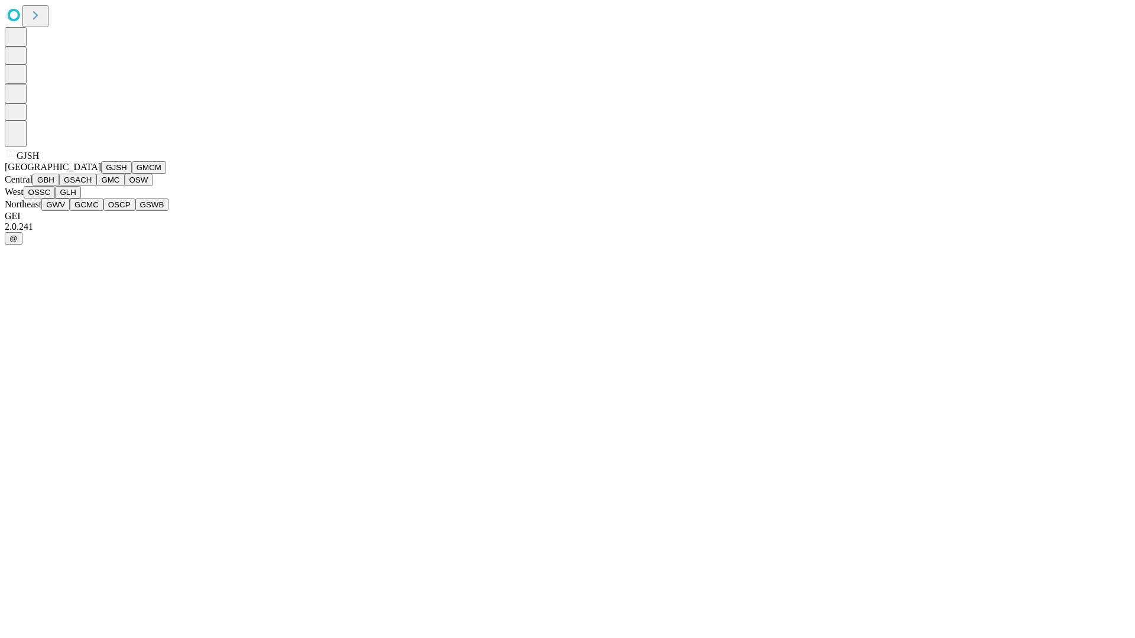
click at [101, 174] on button "GJSH" at bounding box center [116, 167] width 31 height 12
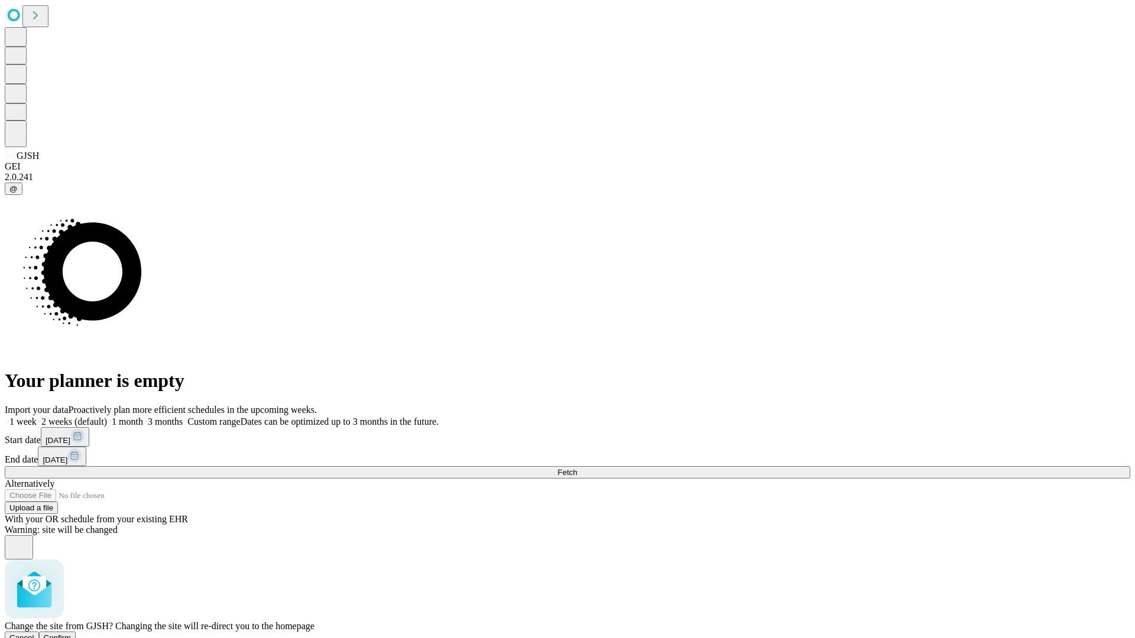
click at [72, 634] on span "Confirm" at bounding box center [58, 638] width 28 height 9
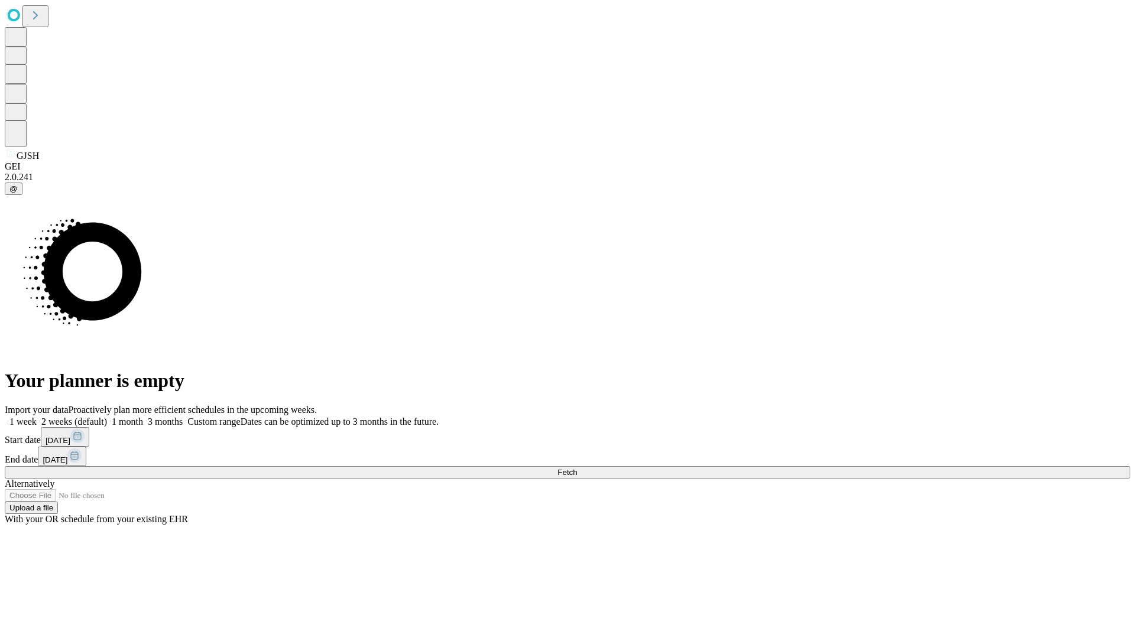
click at [37, 417] on label "1 week" at bounding box center [21, 422] width 32 height 10
click at [577, 468] on span "Fetch" at bounding box center [567, 472] width 20 height 9
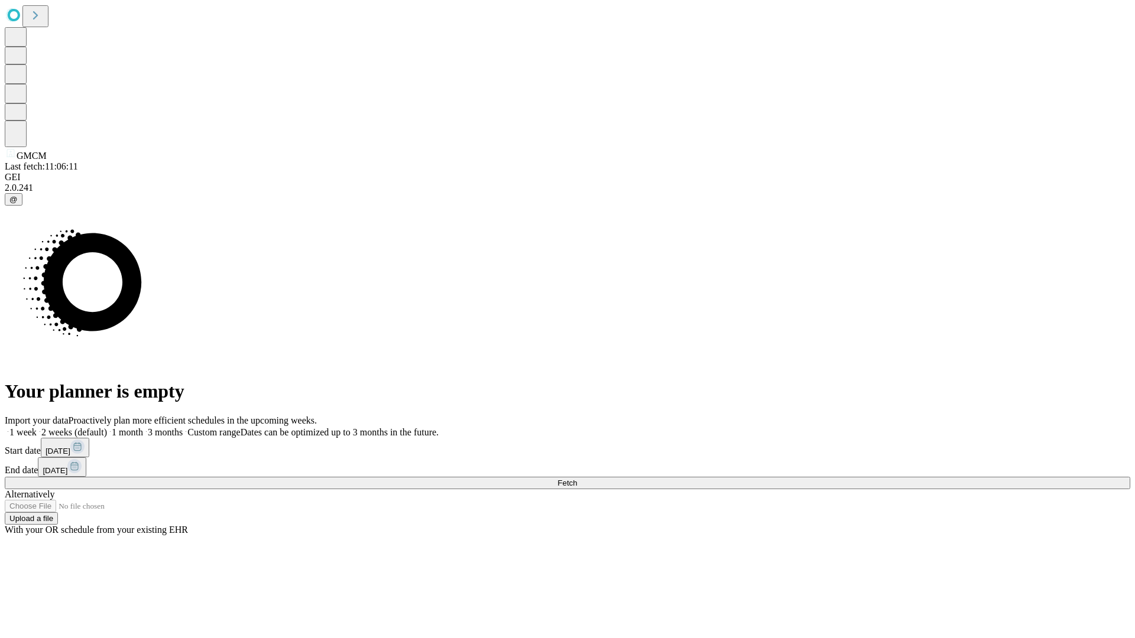
click at [37, 427] on label "1 week" at bounding box center [21, 432] width 32 height 10
click at [577, 479] on span "Fetch" at bounding box center [567, 483] width 20 height 9
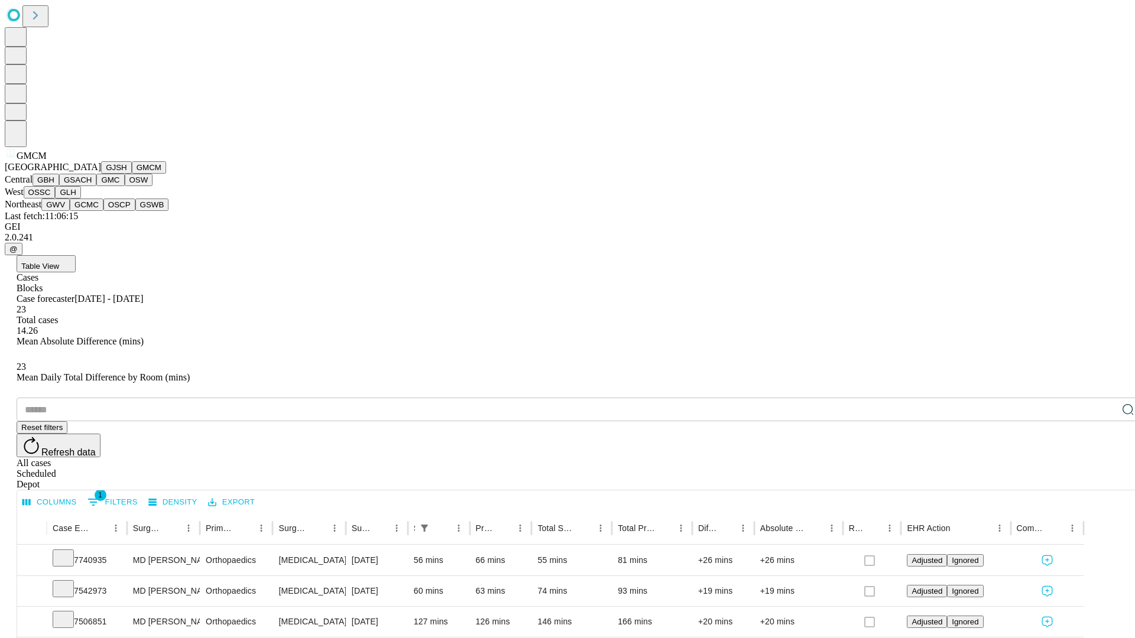
click at [59, 186] on button "GBH" at bounding box center [46, 180] width 27 height 12
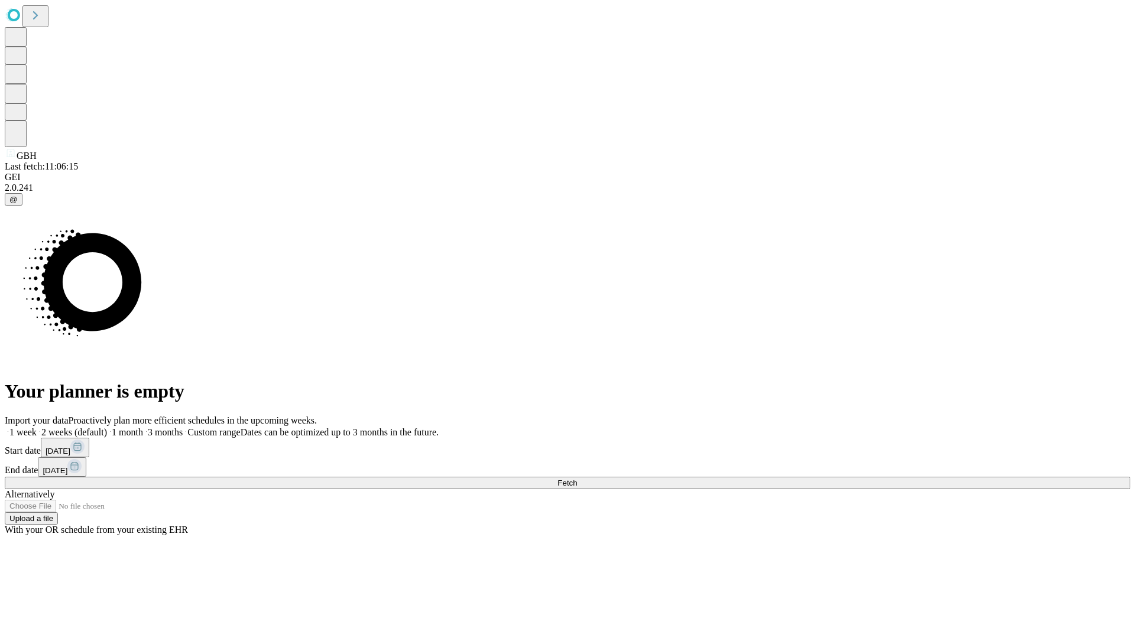
click at [37, 427] on label "1 week" at bounding box center [21, 432] width 32 height 10
click at [577, 479] on span "Fetch" at bounding box center [567, 483] width 20 height 9
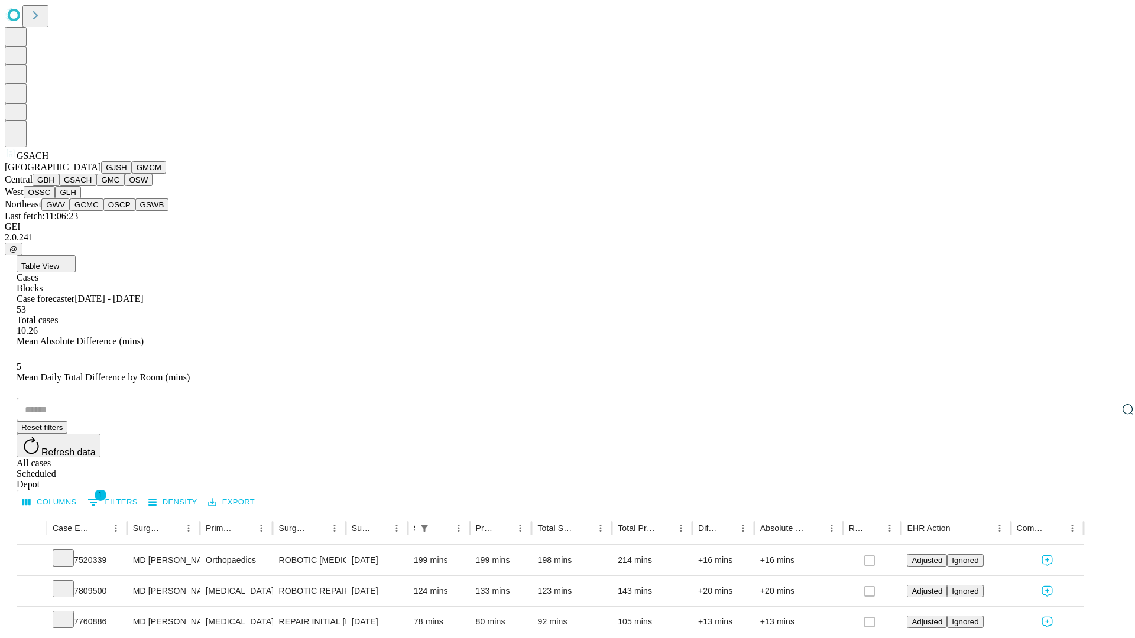
click at [96, 186] on button "GMC" at bounding box center [110, 180] width 28 height 12
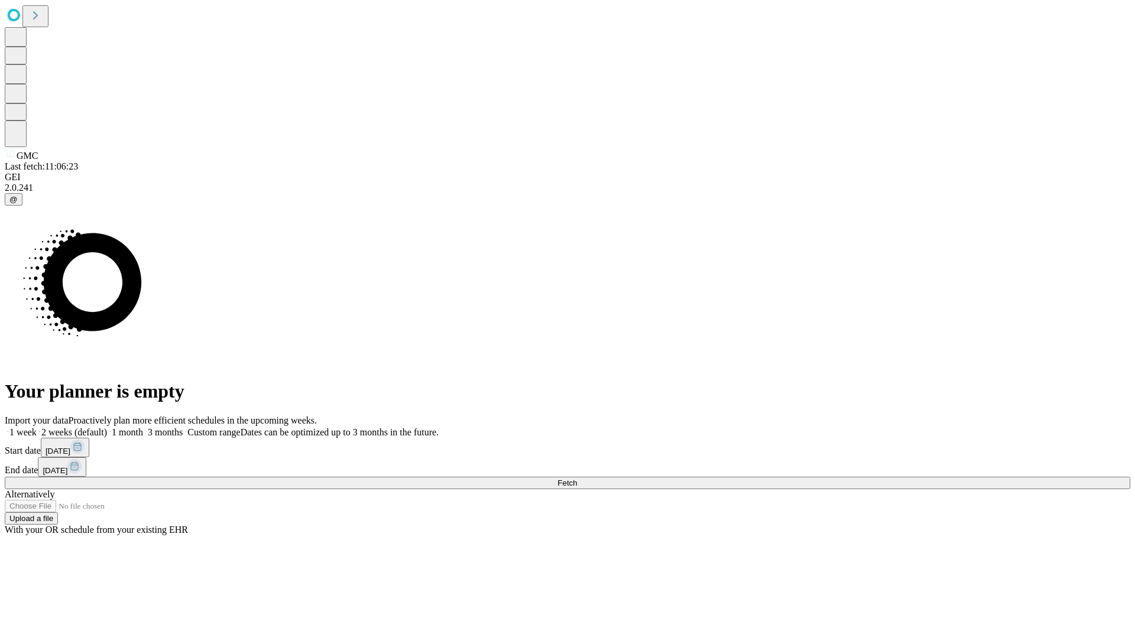
click at [37, 427] on label "1 week" at bounding box center [21, 432] width 32 height 10
click at [577, 479] on span "Fetch" at bounding box center [567, 483] width 20 height 9
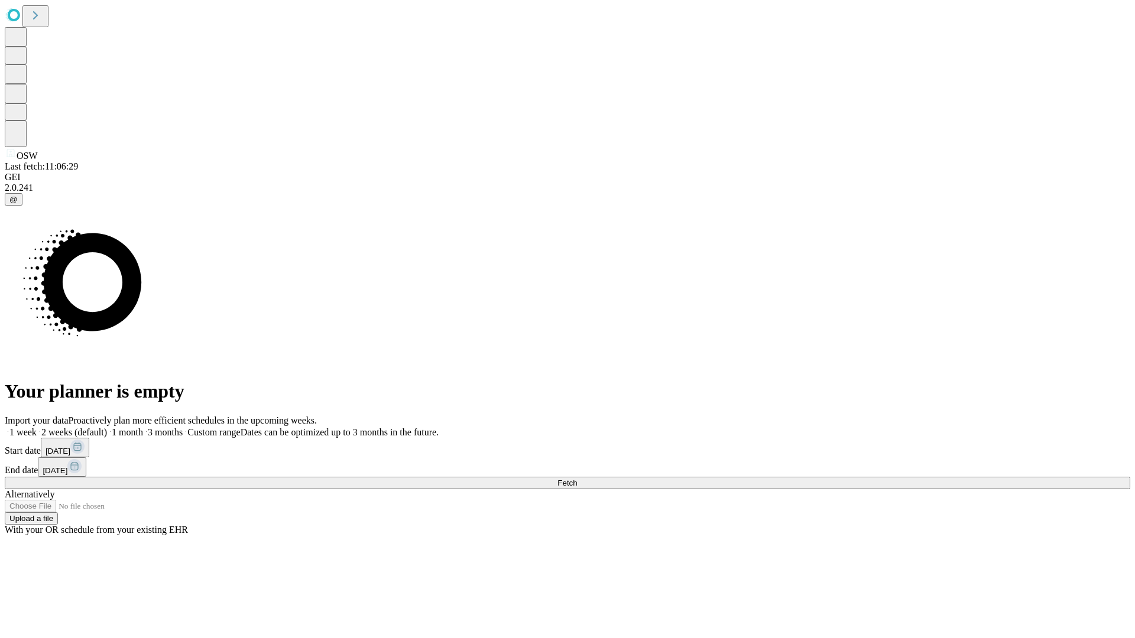
click at [37, 427] on label "1 week" at bounding box center [21, 432] width 32 height 10
click at [577, 479] on span "Fetch" at bounding box center [567, 483] width 20 height 9
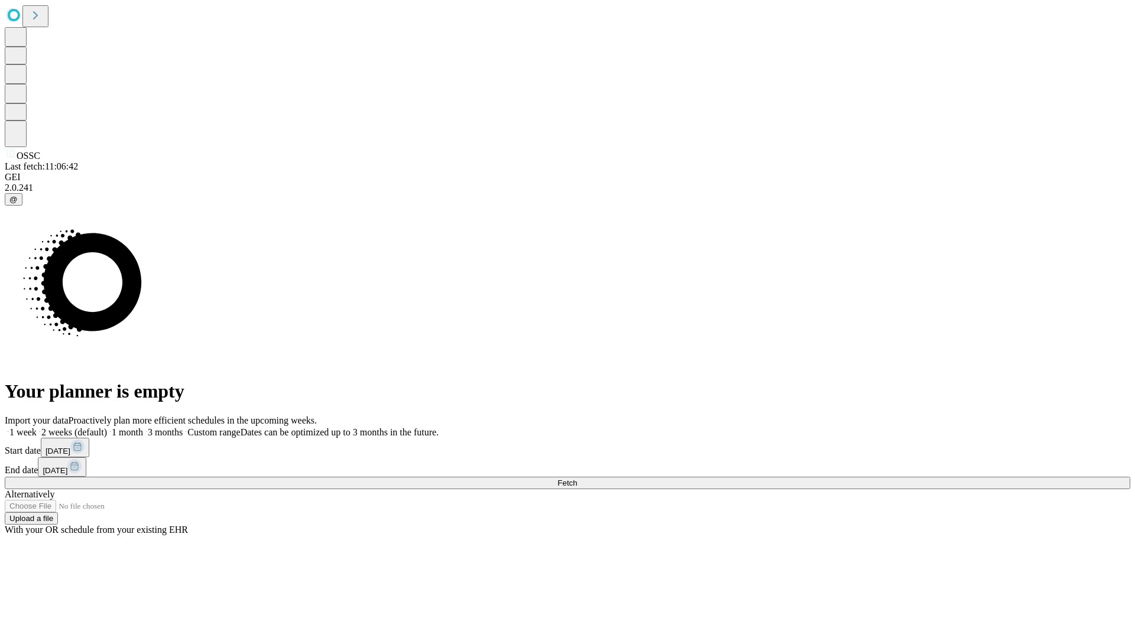
click at [577, 479] on span "Fetch" at bounding box center [567, 483] width 20 height 9
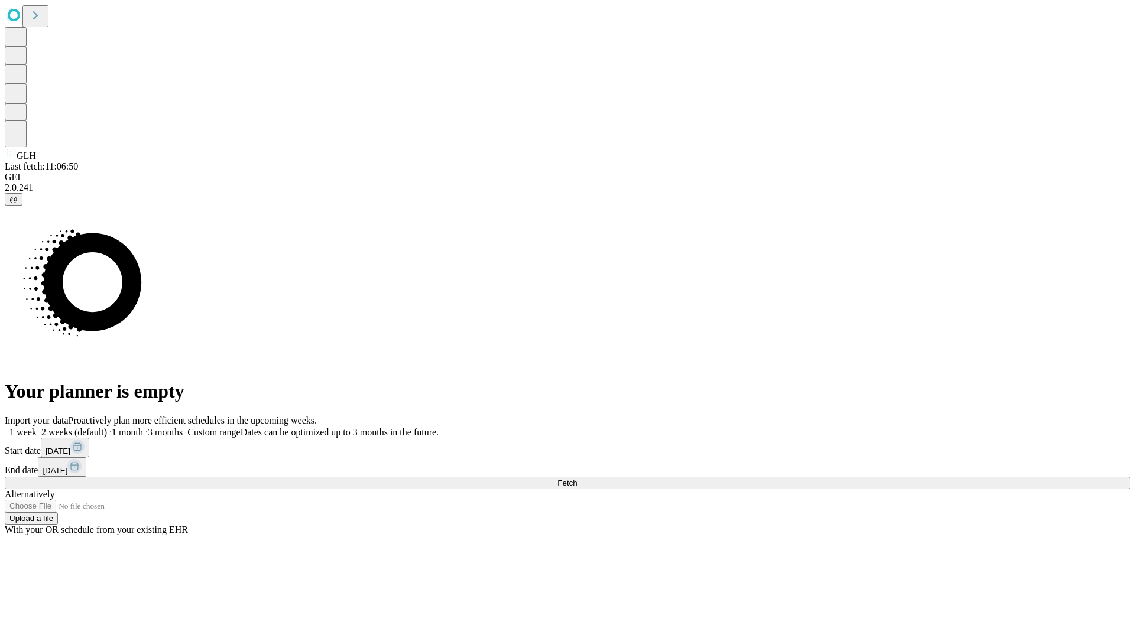
click at [37, 427] on label "1 week" at bounding box center [21, 432] width 32 height 10
click at [577, 479] on span "Fetch" at bounding box center [567, 483] width 20 height 9
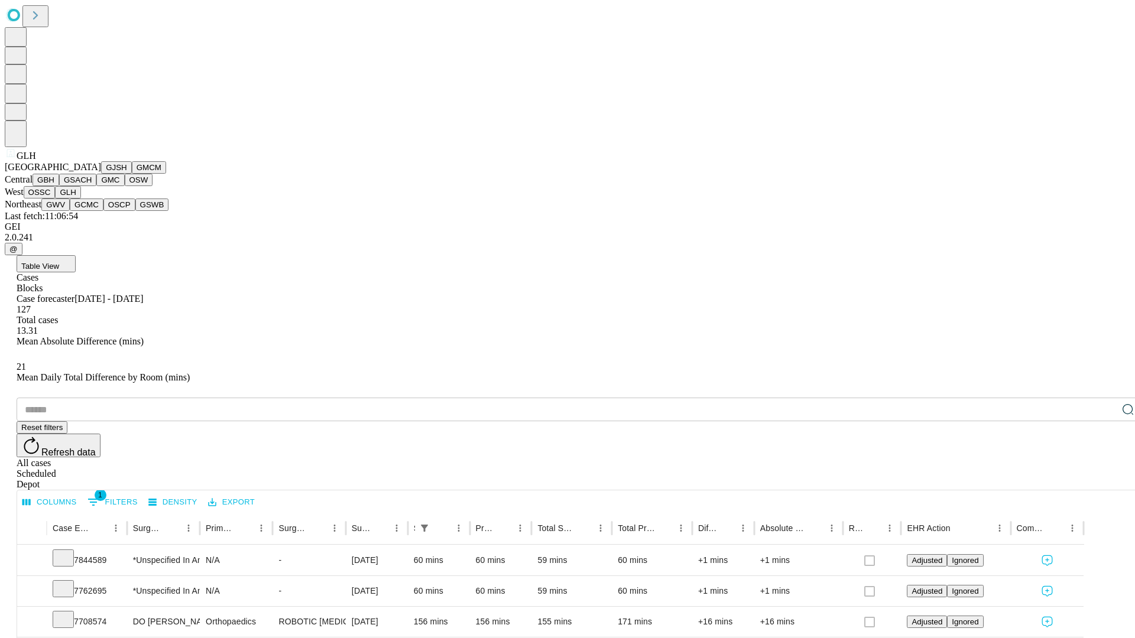
click at [70, 211] on button "GWV" at bounding box center [55, 205] width 28 height 12
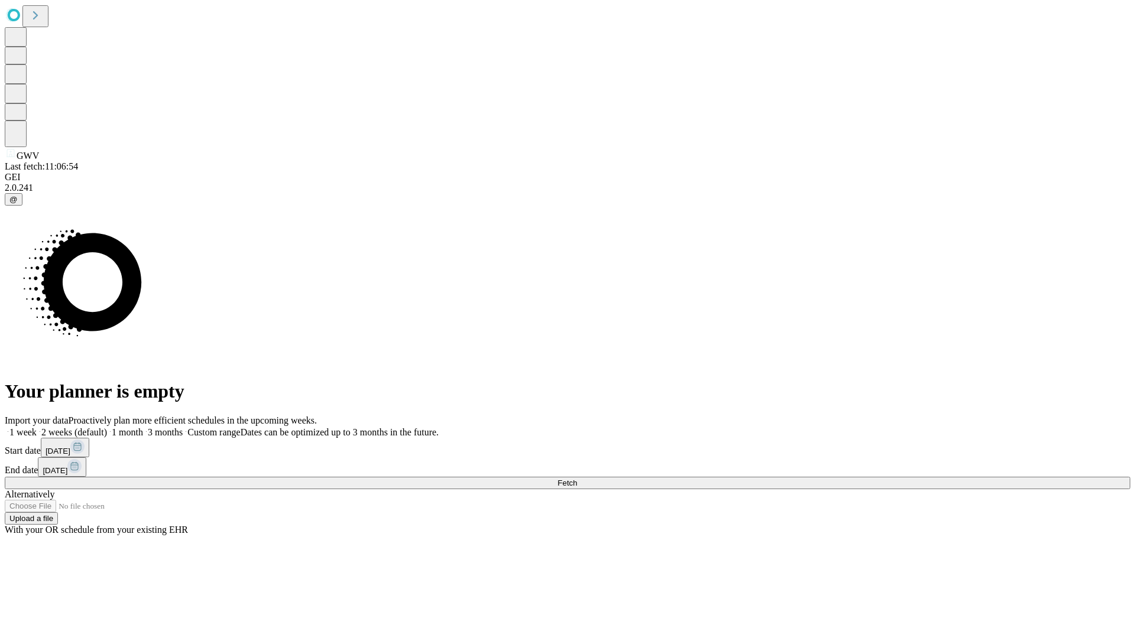
click at [37, 427] on label "1 week" at bounding box center [21, 432] width 32 height 10
click at [577, 479] on span "Fetch" at bounding box center [567, 483] width 20 height 9
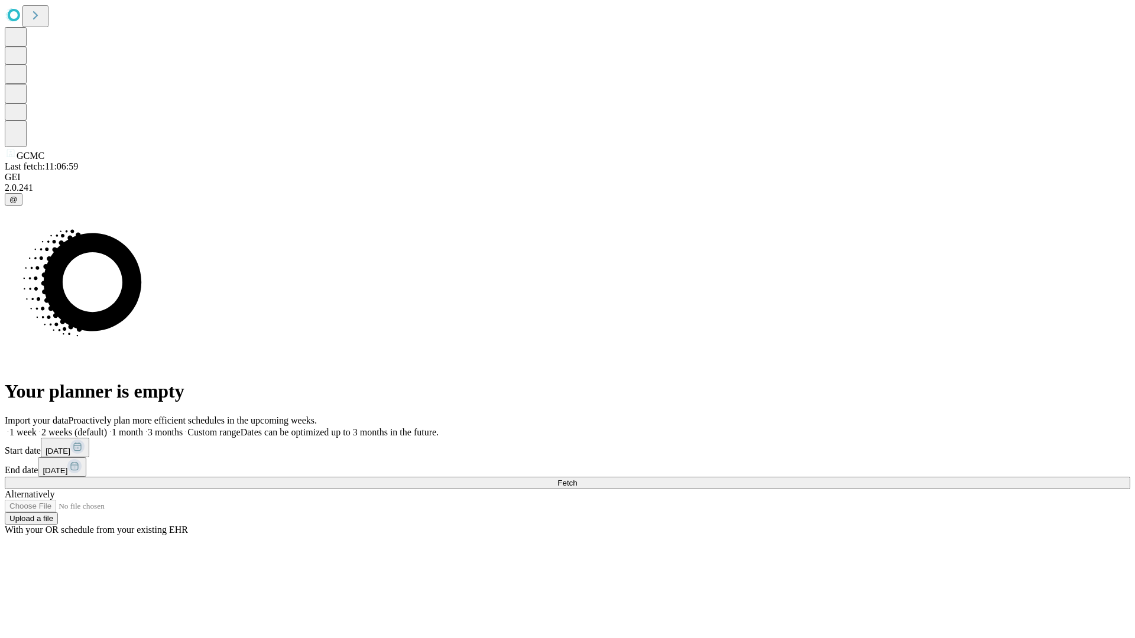
click at [37, 427] on label "1 week" at bounding box center [21, 432] width 32 height 10
click at [577, 479] on span "Fetch" at bounding box center [567, 483] width 20 height 9
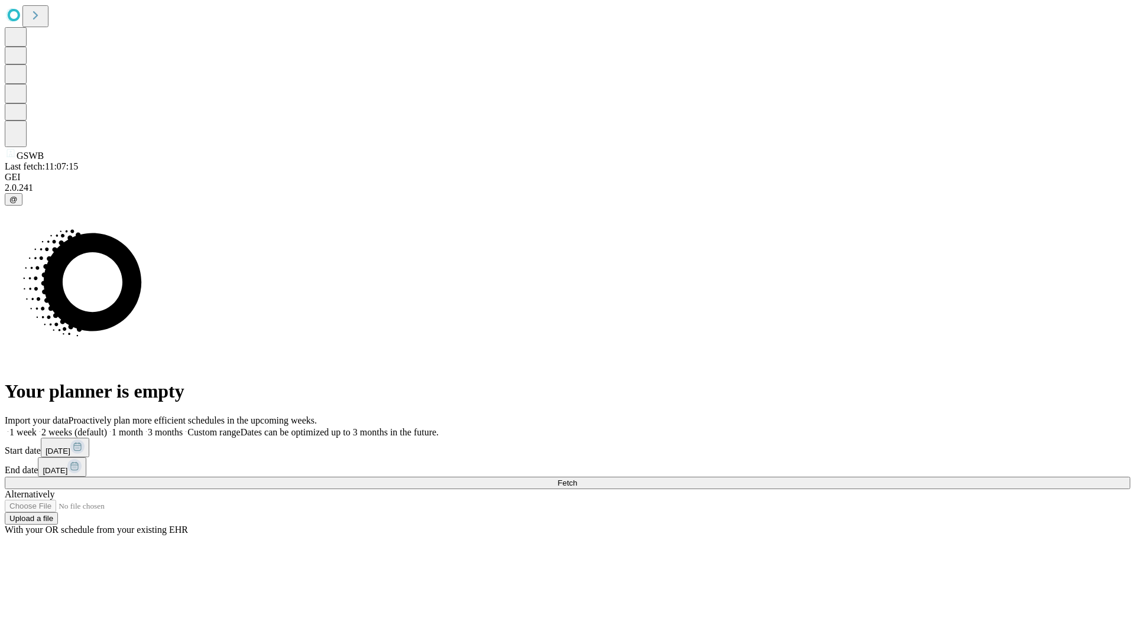
click at [37, 427] on label "1 week" at bounding box center [21, 432] width 32 height 10
click at [577, 479] on span "Fetch" at bounding box center [567, 483] width 20 height 9
